Goal: Task Accomplishment & Management: Manage account settings

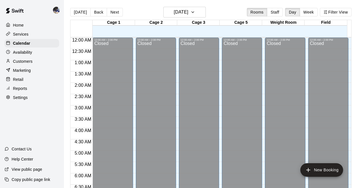
scroll to position [246, 0]
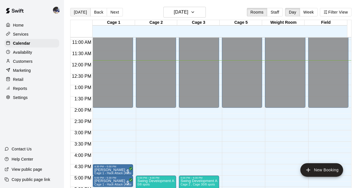
click at [75, 15] on button "[DATE]" at bounding box center [80, 12] width 20 height 8
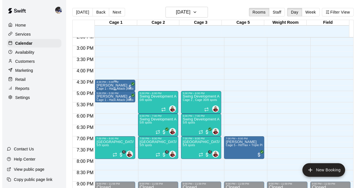
scroll to position [331, 0]
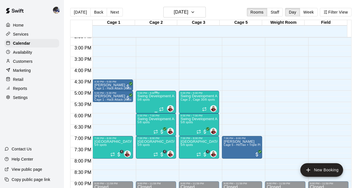
click at [156, 101] on div "Swing Development Academy 8U/10U 0/8 spots" at bounding box center [155, 188] width 37 height 188
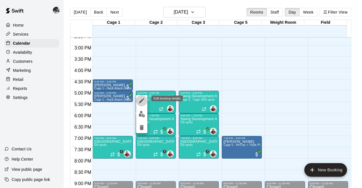
click at [145, 102] on button "edit" at bounding box center [141, 100] width 11 height 11
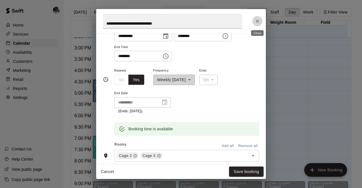
click at [257, 24] on button "Close" at bounding box center [257, 21] width 10 height 10
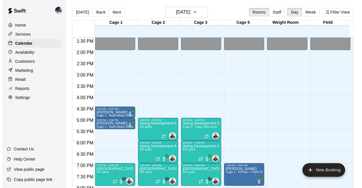
scroll to position [304, 0]
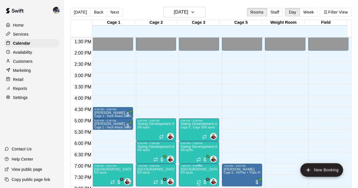
click at [192, 169] on p "[GEOGRAPHIC_DATA]" at bounding box center [198, 169] width 37 height 0
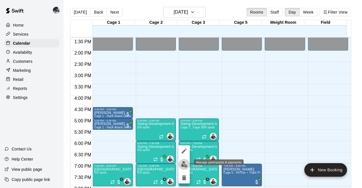
click at [182, 163] on img "edit" at bounding box center [184, 164] width 7 height 7
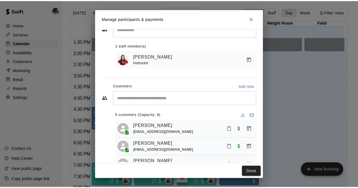
scroll to position [16, 0]
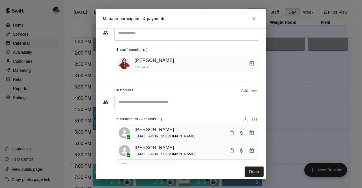
click at [254, 21] on icon "Close" at bounding box center [254, 19] width 6 height 6
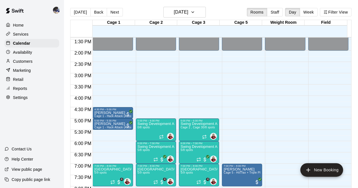
scroll to position [303, 0]
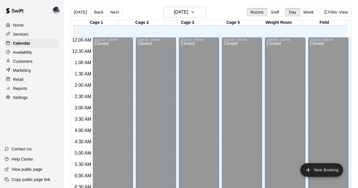
scroll to position [274, 0]
